Goal: Task Accomplishment & Management: Complete application form

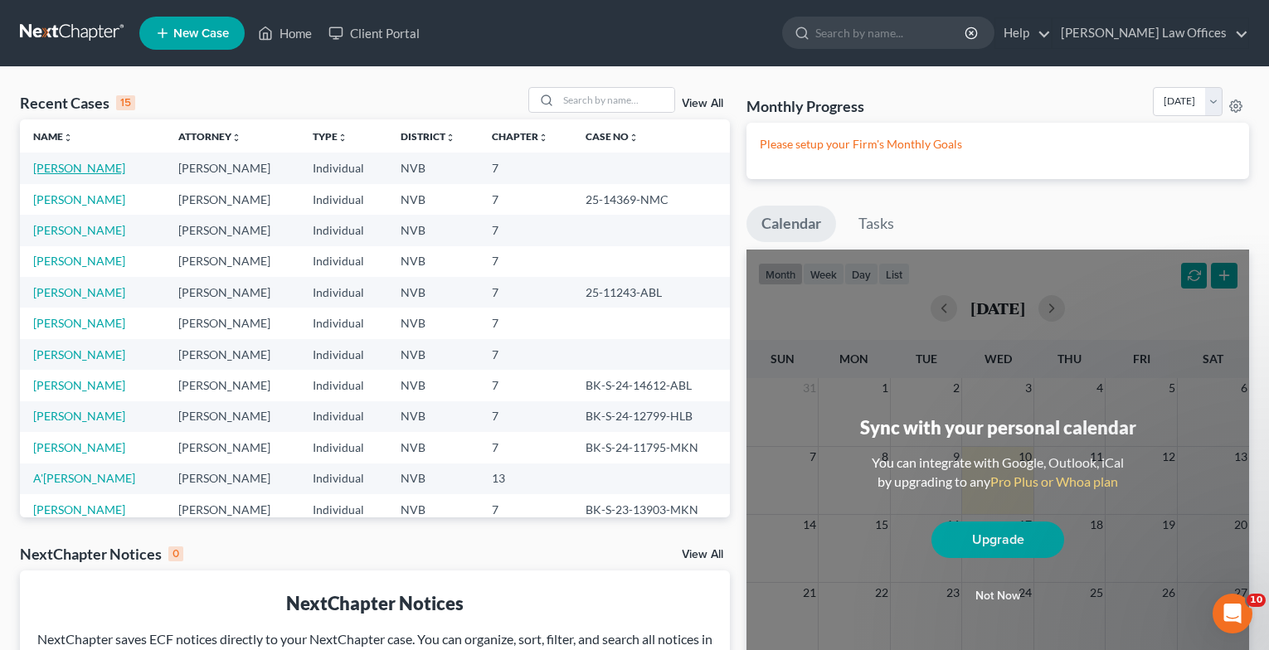
click at [79, 172] on link "[PERSON_NAME]" at bounding box center [79, 168] width 92 height 14
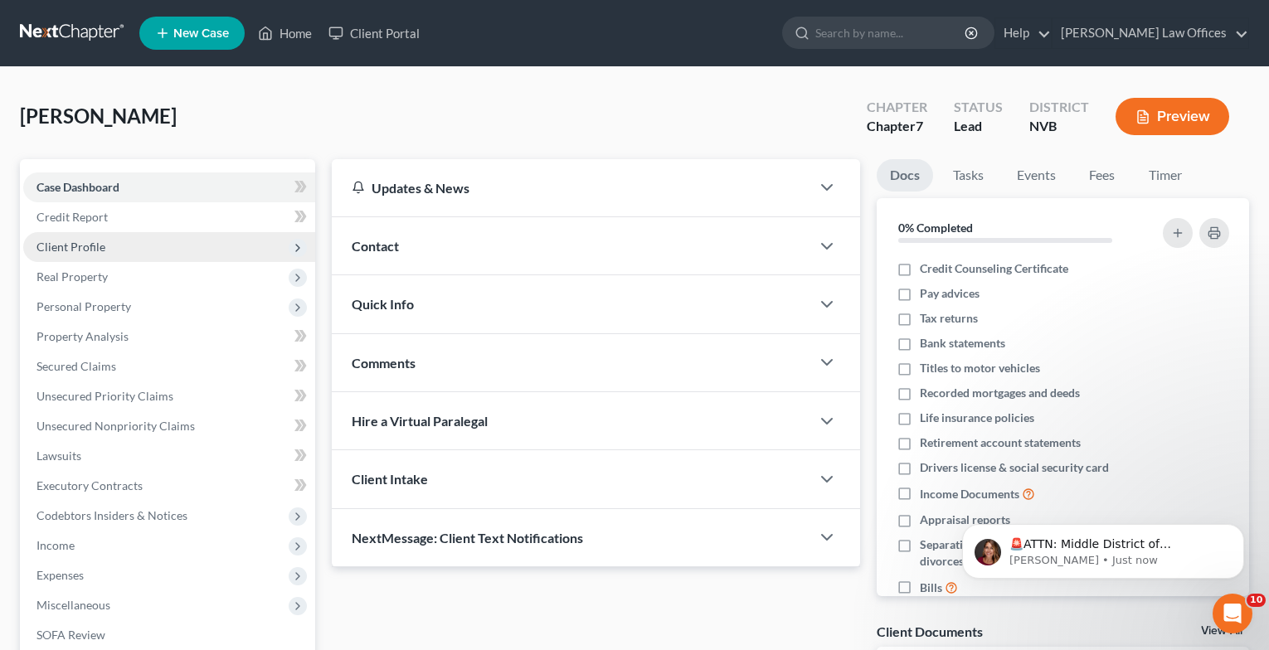
click at [80, 246] on span "Client Profile" at bounding box center [70, 247] width 69 height 14
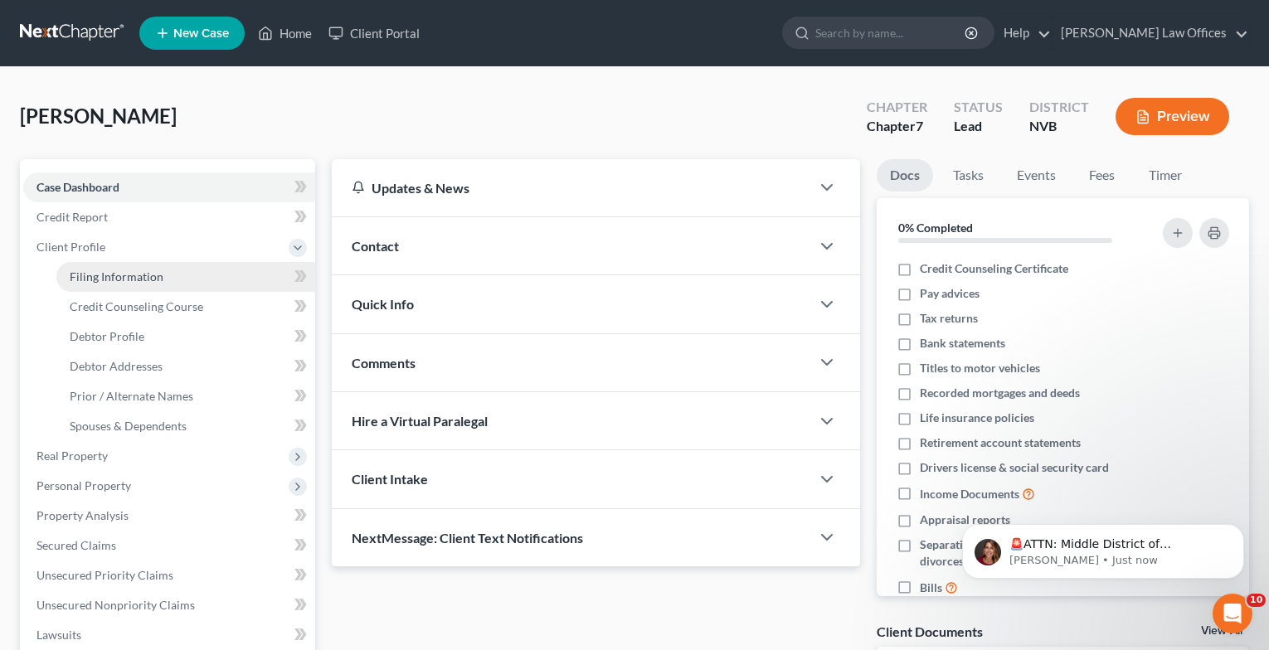
click at [172, 273] on link "Filing Information" at bounding box center [185, 277] width 259 height 30
select select "1"
select select "0"
select select "31"
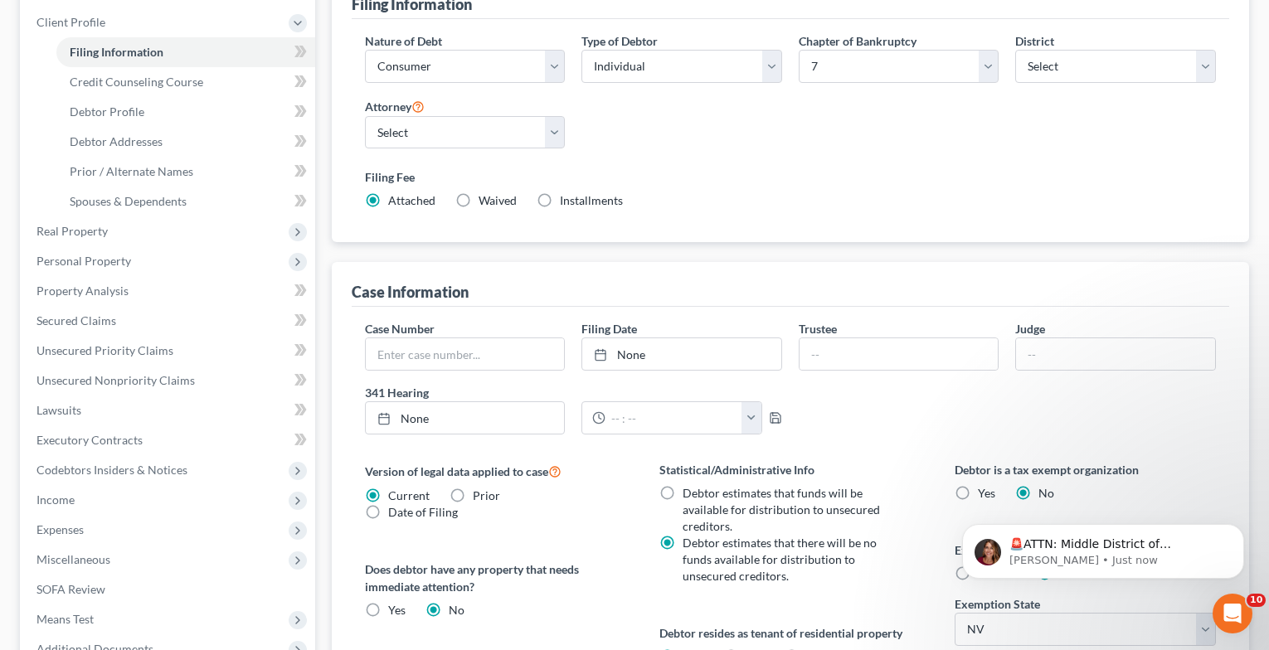
scroll to position [249, 0]
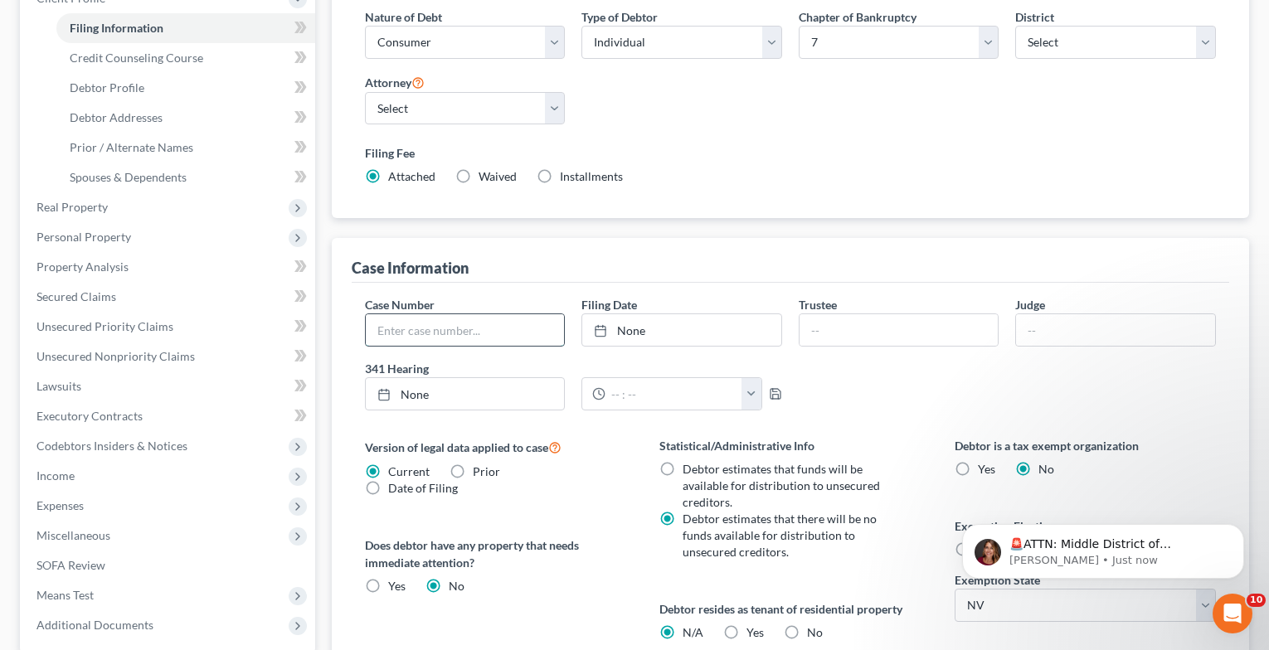
click at [521, 325] on input "text" at bounding box center [465, 330] width 199 height 32
type input "25-15322-ABL"
type input "[PERSON_NAME]"
type input "August [PERSON_NAME]"
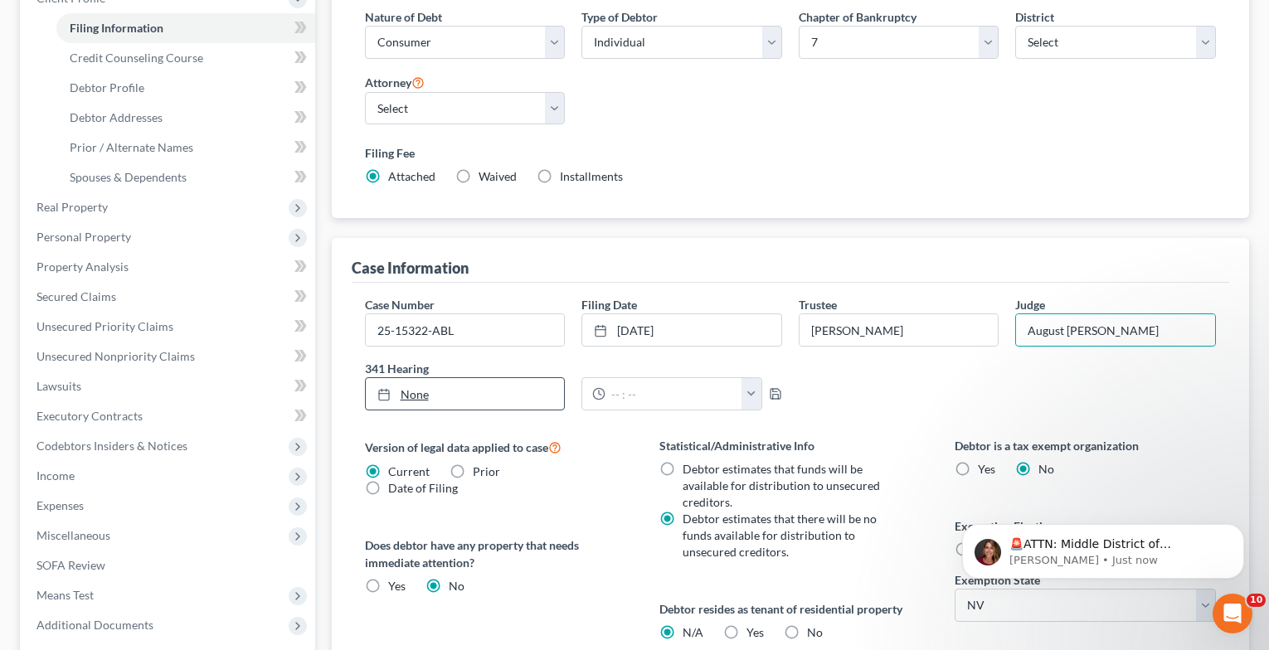
type input "[DATE]"
click at [428, 391] on link "None" at bounding box center [465, 394] width 199 height 32
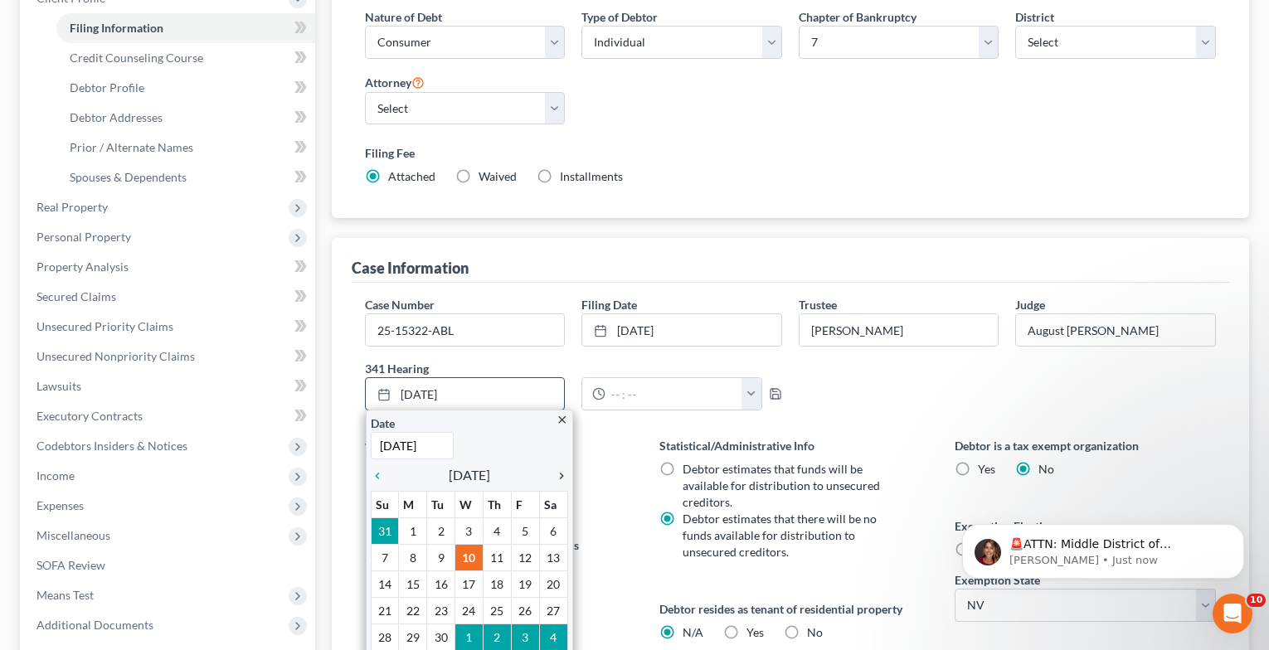
click at [558, 472] on icon "chevron_right" at bounding box center [558, 475] width 22 height 13
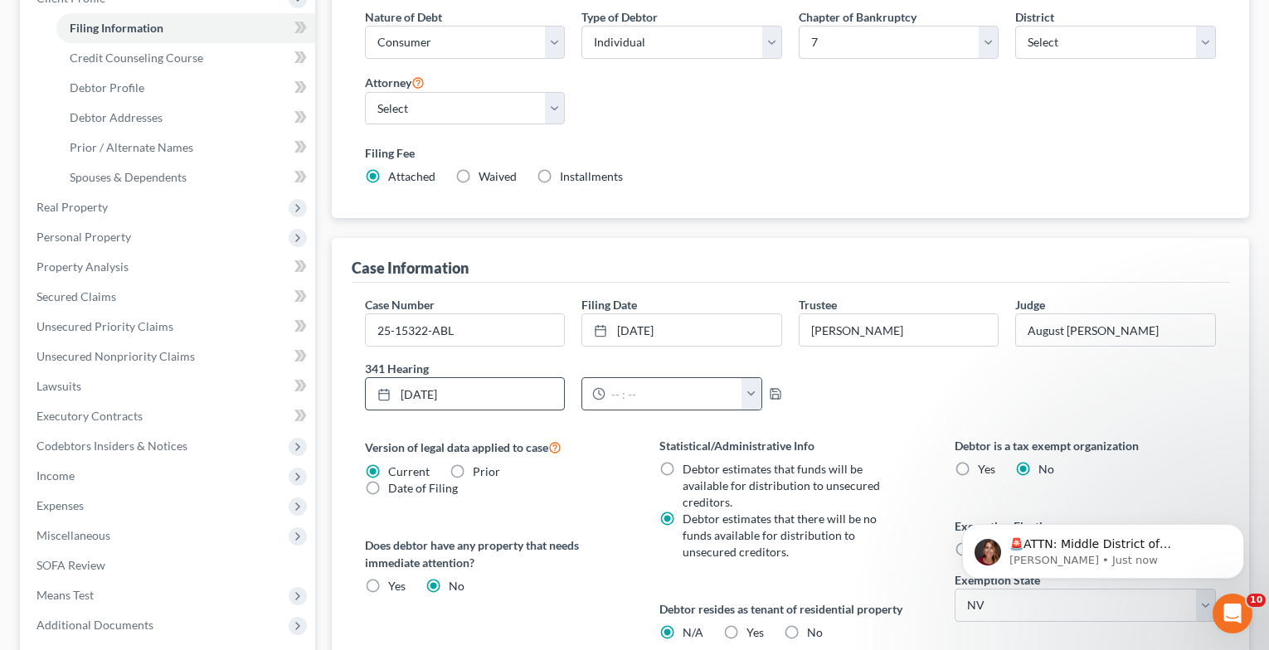
click at [758, 399] on button "button" at bounding box center [751, 394] width 20 height 32
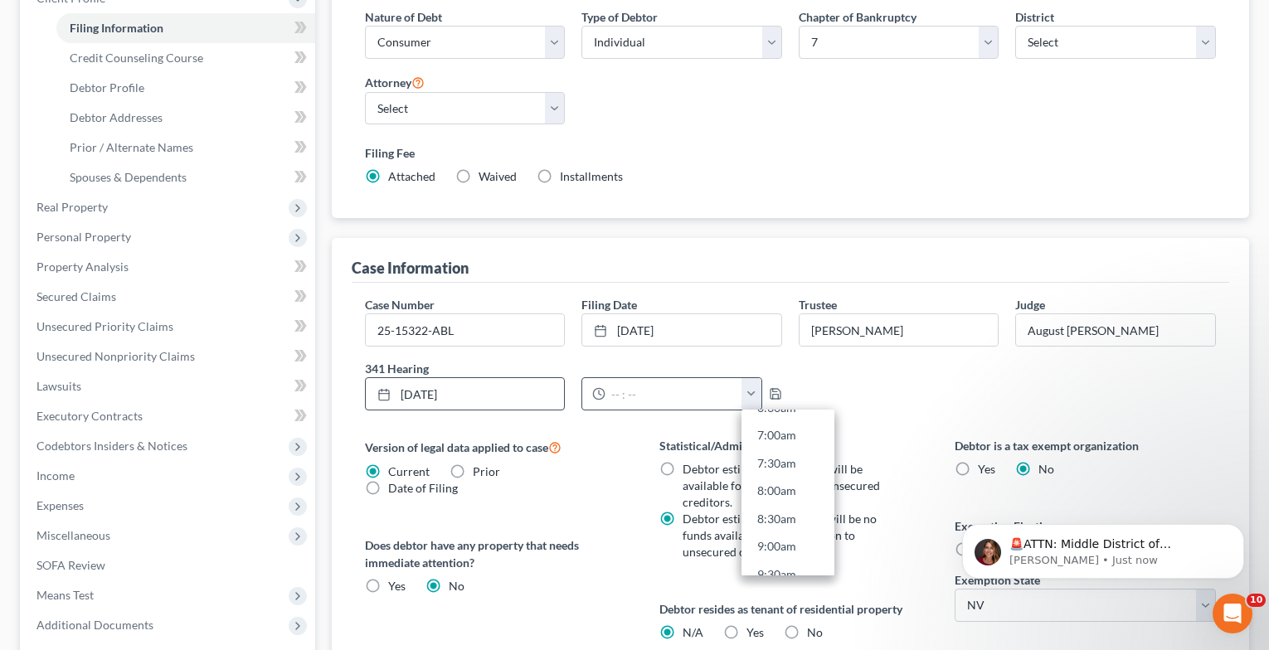
scroll to position [415, 0]
click at [780, 508] on link "9:00am" at bounding box center [787, 517] width 93 height 28
type input "9:00am"
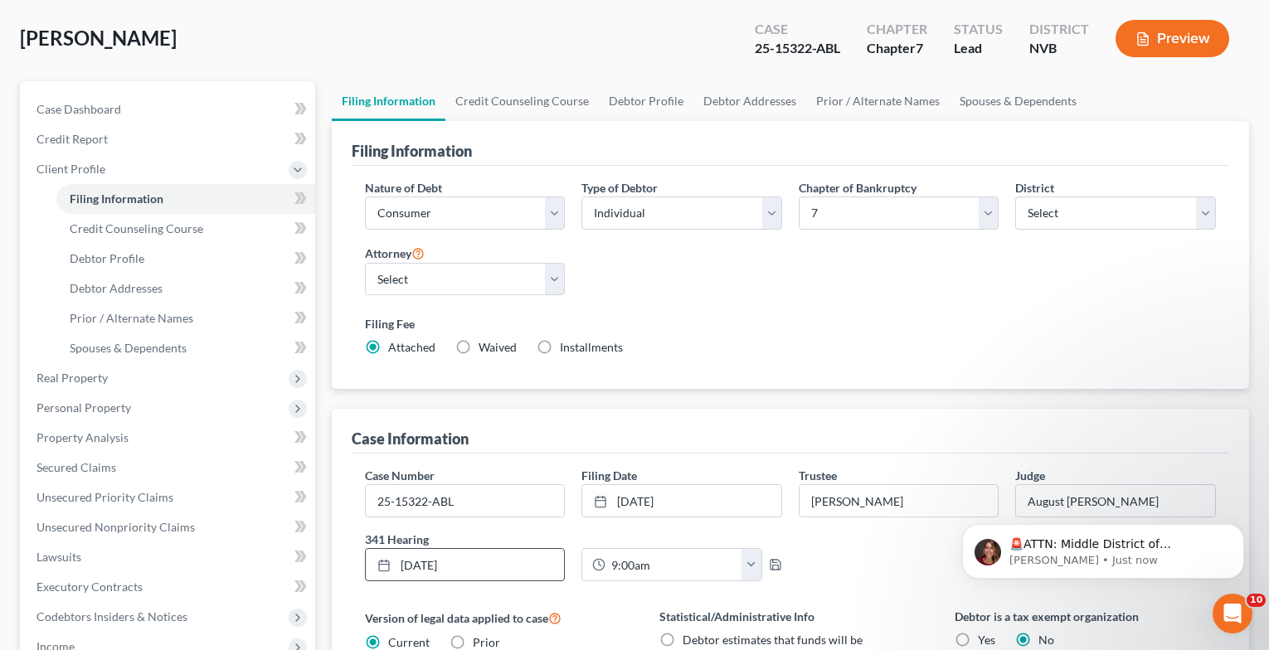
scroll to position [0, 0]
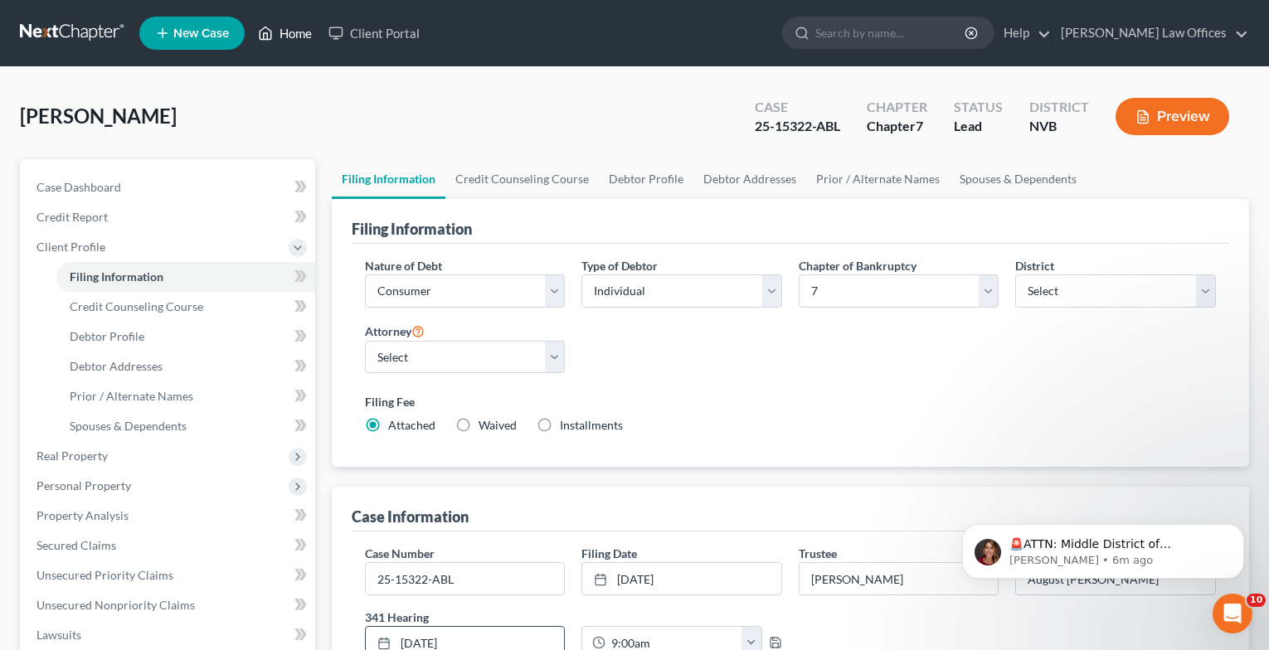
click at [291, 32] on link "Home" at bounding box center [285, 33] width 70 height 30
